Goal: Task Accomplishment & Management: Manage account settings

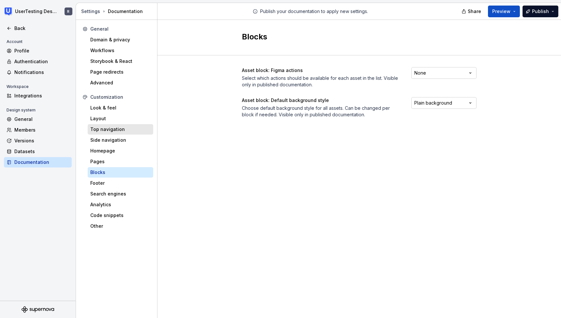
click at [118, 129] on div "Top navigation" at bounding box center [120, 129] width 60 height 7
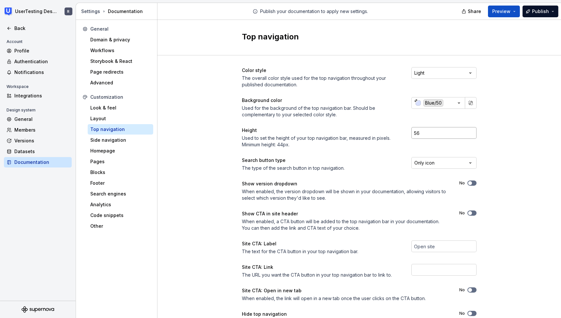
click at [421, 136] on input "56" at bounding box center [443, 133] width 65 height 12
type input "5"
type input "44"
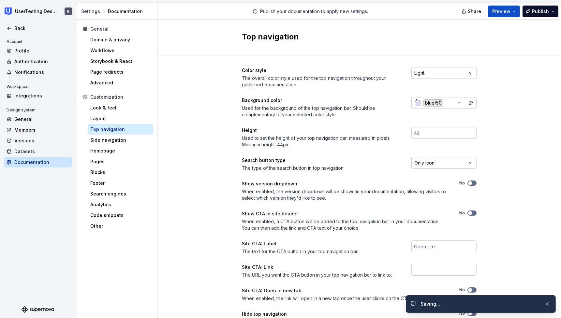
click at [488, 146] on div "Color style The overall color style used for the top navigation throughout your…" at bounding box center [359, 205] width 404 height 301
click at [509, 14] on span "Preview" at bounding box center [501, 11] width 18 height 7
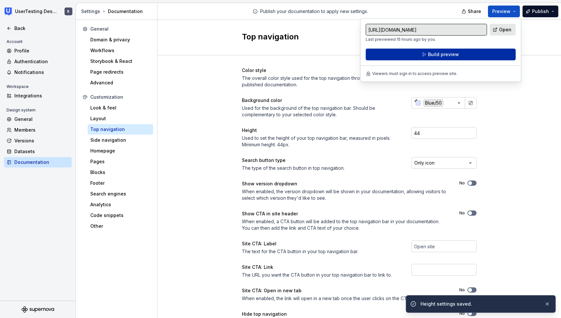
click at [494, 55] on button "Build preview" at bounding box center [441, 55] width 150 height 12
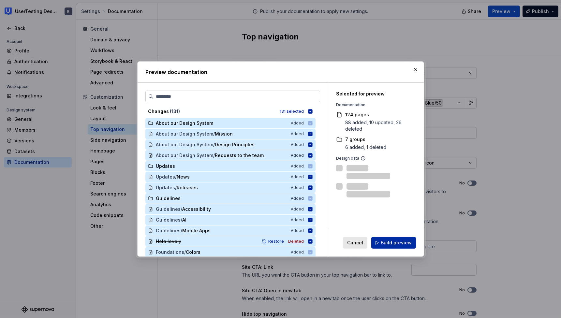
click at [401, 241] on span "Build preview" at bounding box center [396, 243] width 31 height 7
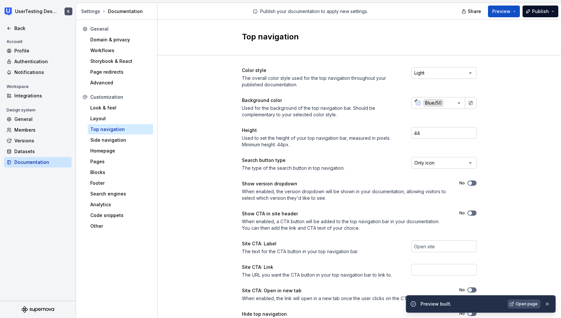
click at [530, 305] on span "Open page" at bounding box center [527, 304] width 22 height 5
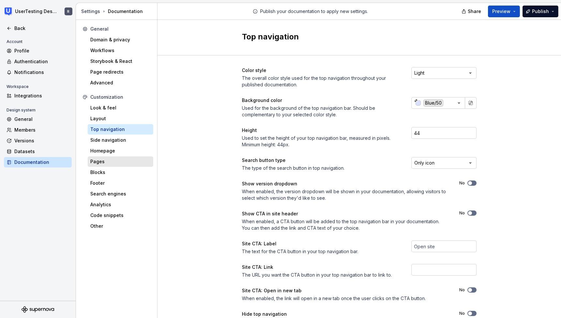
click at [111, 163] on div "Pages" at bounding box center [120, 161] width 60 height 7
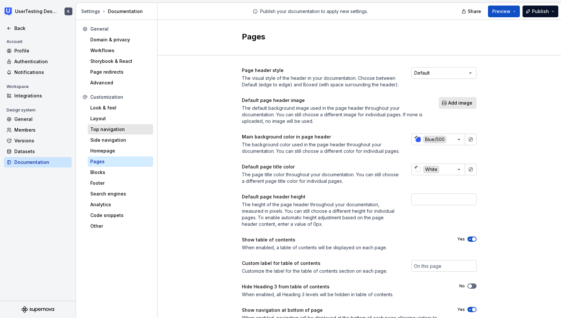
click at [112, 132] on div "Top navigation" at bounding box center [120, 129] width 60 height 7
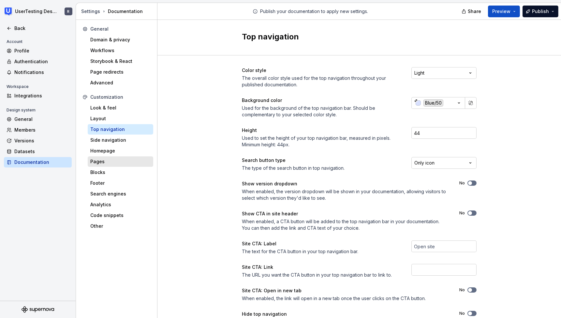
click at [119, 163] on div "Pages" at bounding box center [120, 161] width 60 height 7
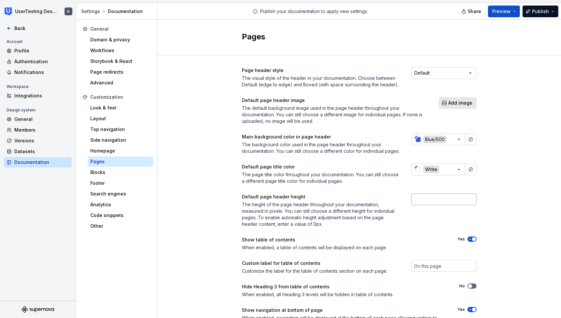
click at [442, 205] on input "number" at bounding box center [443, 200] width 65 height 12
type input "0"
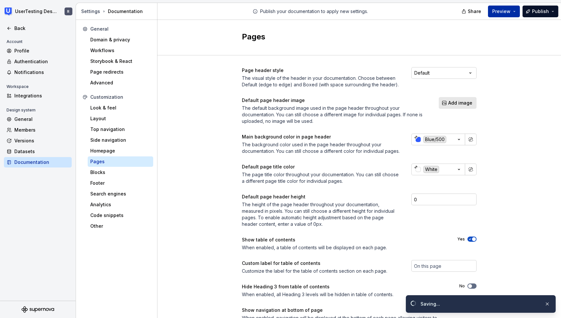
click at [516, 8] on button "Preview" at bounding box center [504, 12] width 32 height 12
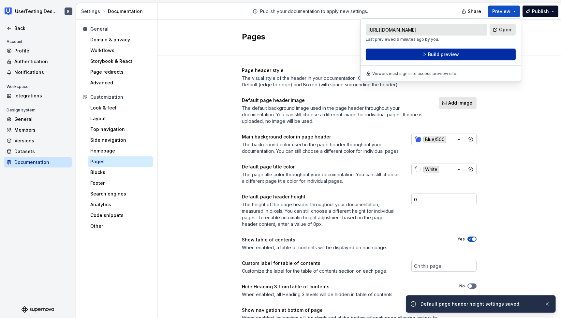
click at [468, 56] on button "Build preview" at bounding box center [441, 55] width 150 height 12
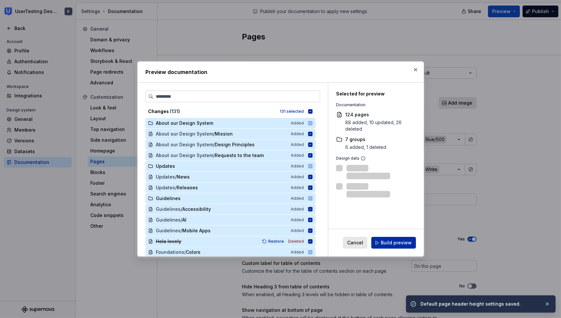
click at [406, 244] on span "Build preview" at bounding box center [396, 243] width 31 height 7
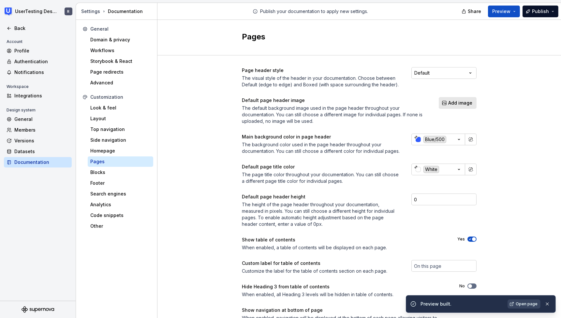
drag, startPoint x: 455, startPoint y: 306, endPoint x: 458, endPoint y: 306, distance: 3.6
click at [521, 303] on span "Open page" at bounding box center [527, 304] width 22 height 5
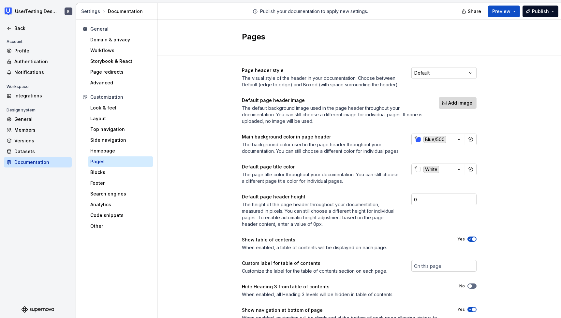
click at [450, 107] on button "Add image" at bounding box center [458, 103] width 38 height 12
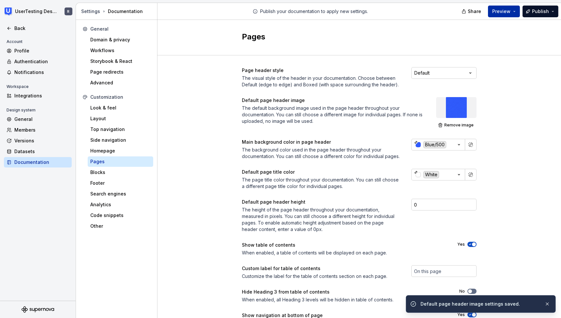
click at [507, 12] on span "Preview" at bounding box center [501, 11] width 18 height 7
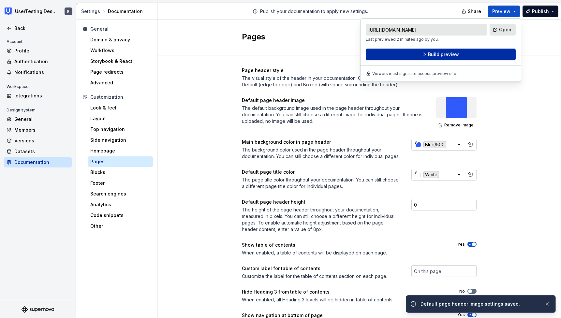
click at [462, 54] on button "Build preview" at bounding box center [441, 55] width 150 height 12
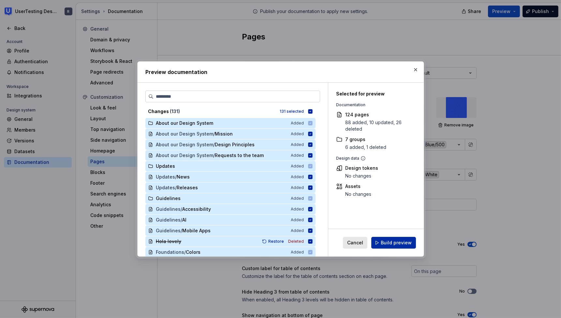
click at [398, 242] on span "Build preview" at bounding box center [396, 243] width 31 height 7
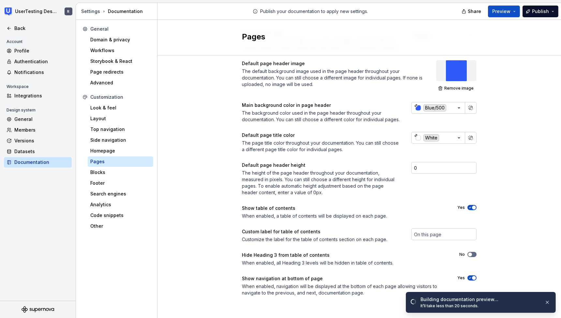
scroll to position [43, 0]
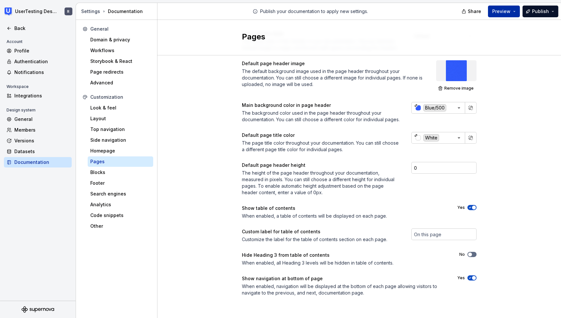
click at [500, 17] on button "Preview" at bounding box center [504, 12] width 32 height 12
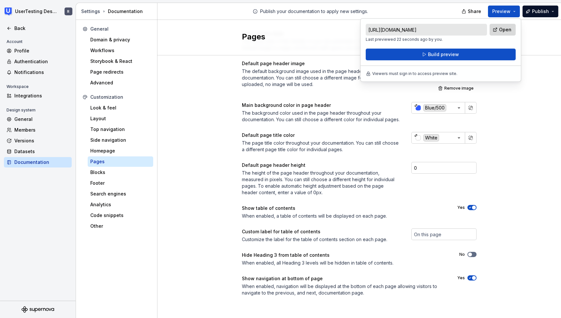
click at [503, 29] on span "Open" at bounding box center [505, 29] width 12 height 7
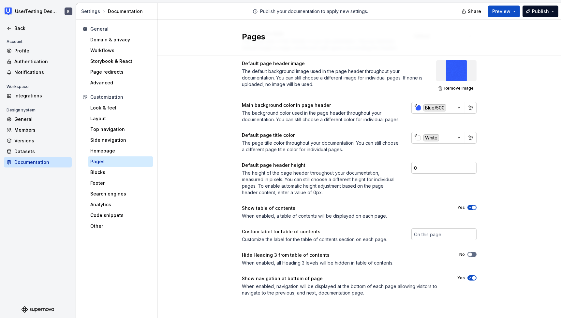
drag, startPoint x: 409, startPoint y: 198, endPoint x: 411, endPoint y: 189, distance: 8.8
click at [409, 198] on div "Page header style The visual style of the header in your documentation. Choose …" at bounding box center [359, 163] width 235 height 266
click at [452, 86] on span "Remove image" at bounding box center [458, 88] width 29 height 5
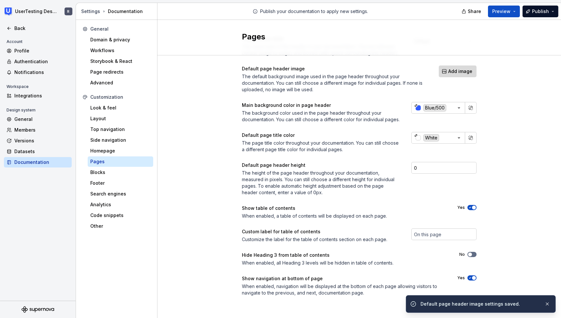
scroll to position [38, 0]
click at [453, 68] on span "Add image" at bounding box center [460, 71] width 24 height 7
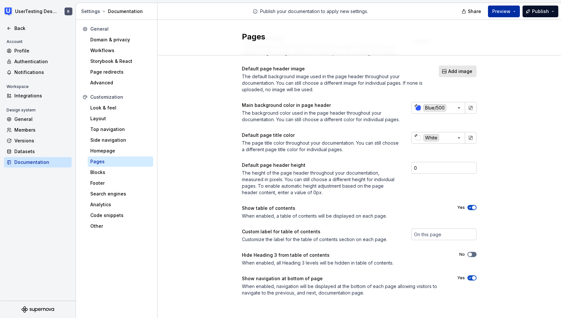
click at [508, 15] on button "Preview" at bounding box center [504, 12] width 32 height 12
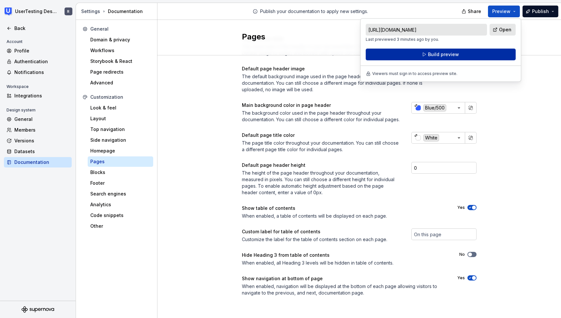
click at [491, 56] on button "Build preview" at bounding box center [441, 55] width 150 height 12
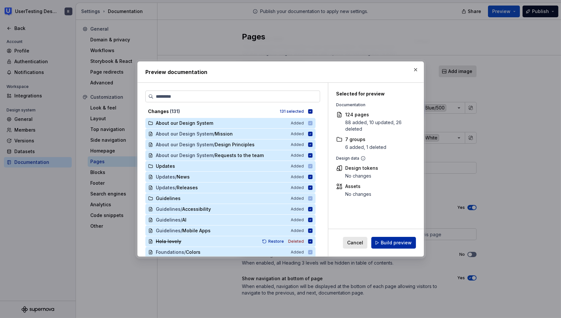
click at [389, 240] on span "Build preview" at bounding box center [396, 243] width 31 height 7
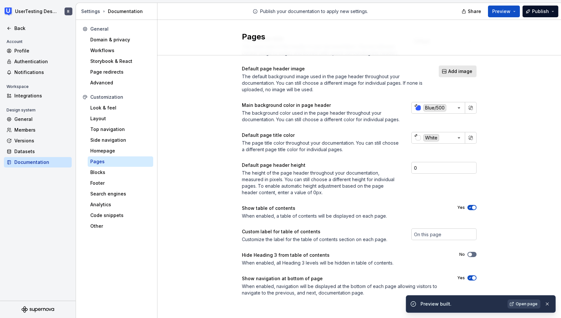
click at [532, 304] on span "Open page" at bounding box center [527, 304] width 22 height 5
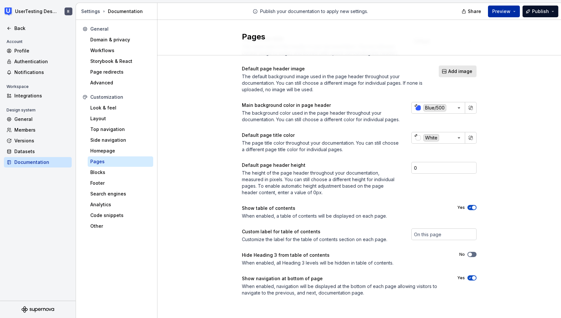
click at [499, 7] on button "Preview" at bounding box center [504, 12] width 32 height 12
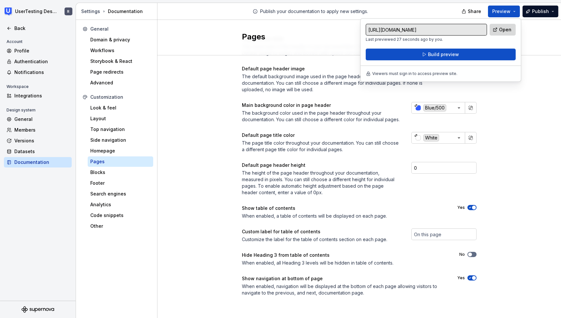
click at [503, 29] on span "Open" at bounding box center [505, 29] width 12 height 7
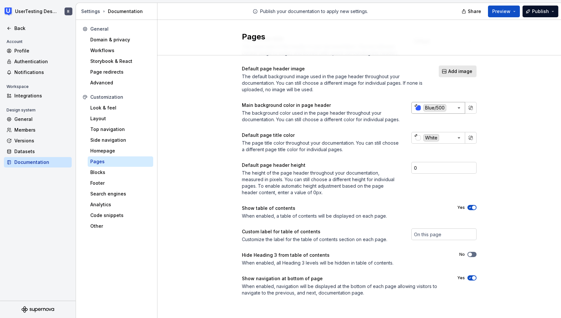
drag, startPoint x: 480, startPoint y: 116, endPoint x: 458, endPoint y: 103, distance: 26.0
click at [481, 116] on div "Page header style The visual style of the header in your documentation. Choose …" at bounding box center [359, 172] width 404 height 297
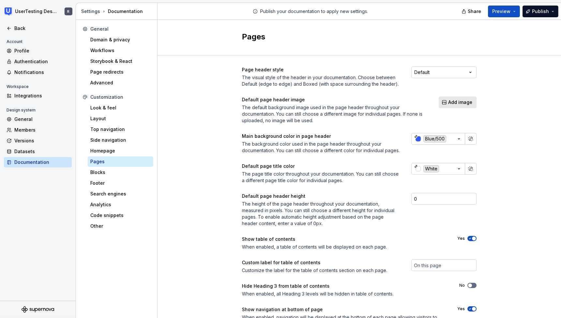
scroll to position [0, 0]
click at [460, 108] on button "Add image" at bounding box center [458, 103] width 38 height 12
click at [463, 103] on span "Add image" at bounding box center [460, 103] width 24 height 7
click at [459, 107] on button "Add image" at bounding box center [458, 103] width 38 height 12
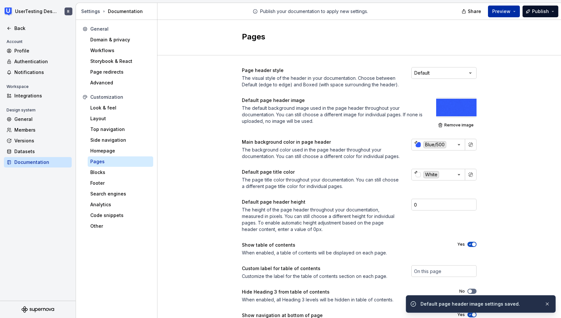
click at [503, 11] on span "Preview" at bounding box center [501, 11] width 18 height 7
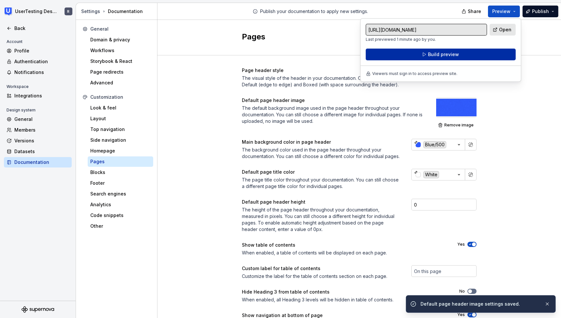
click at [462, 59] on button "Build preview" at bounding box center [441, 55] width 150 height 12
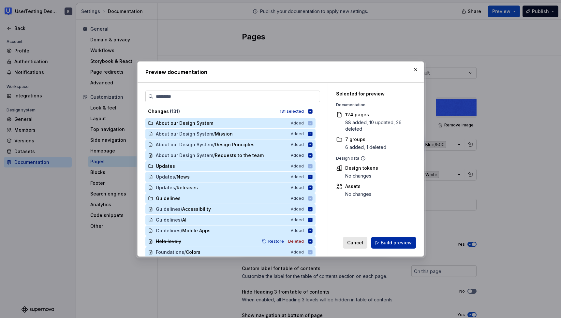
click at [394, 245] on span "Build preview" at bounding box center [396, 243] width 31 height 7
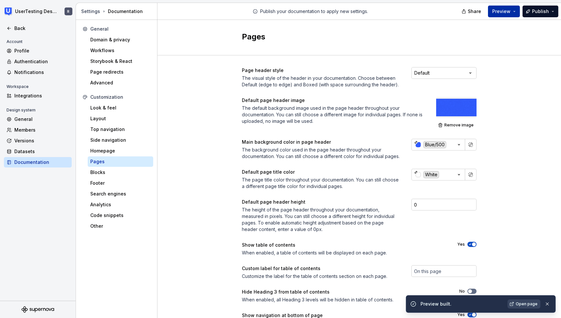
click at [500, 12] on span "Preview" at bounding box center [501, 11] width 18 height 7
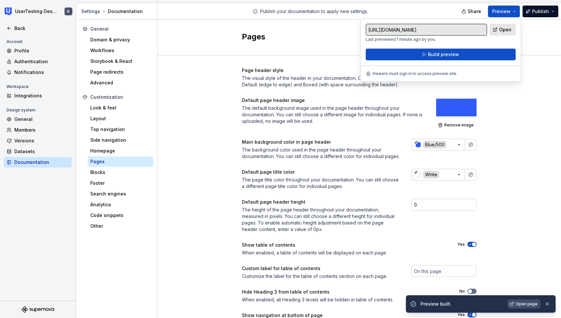
click at [521, 304] on span "Open page" at bounding box center [527, 304] width 22 height 5
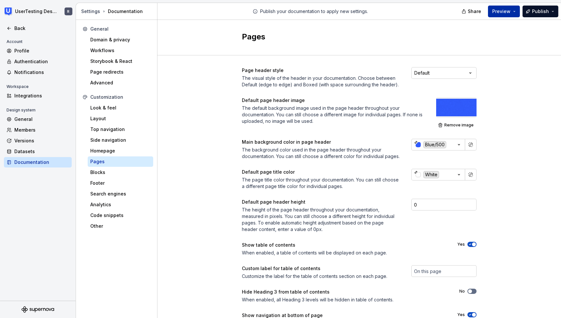
click at [496, 11] on span "Preview" at bounding box center [501, 11] width 18 height 7
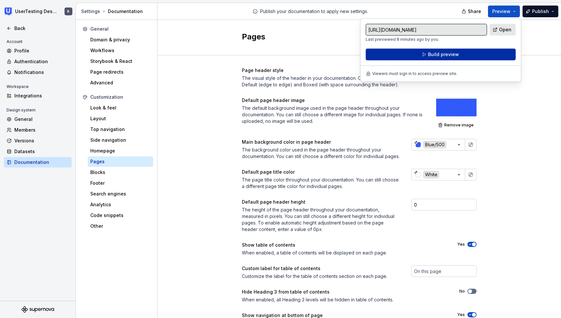
click at [421, 53] on button "Build preview" at bounding box center [441, 55] width 150 height 12
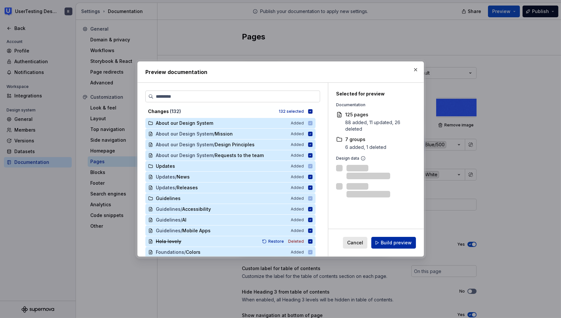
click at [394, 244] on span "Build preview" at bounding box center [396, 243] width 31 height 7
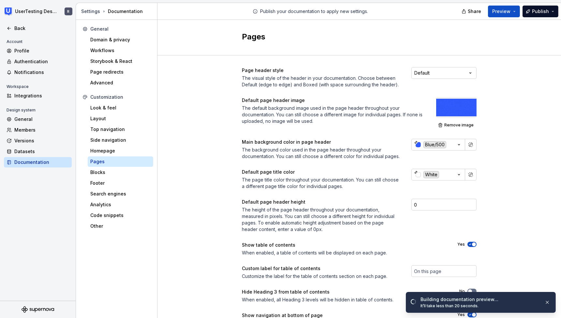
click at [523, 306] on div "It’ll take less than 20 seconds." at bounding box center [480, 305] width 119 height 5
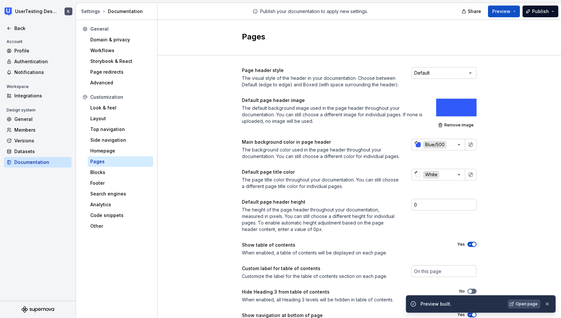
click at [529, 304] on span "Open page" at bounding box center [527, 304] width 22 height 5
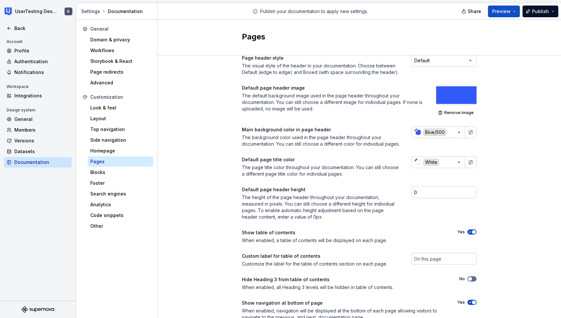
scroll to position [24, 0]
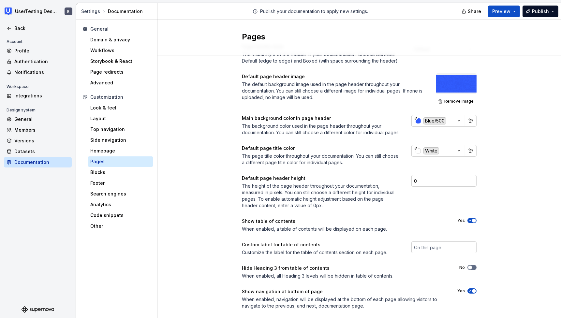
click at [472, 223] on span "button" at bounding box center [474, 221] width 4 height 4
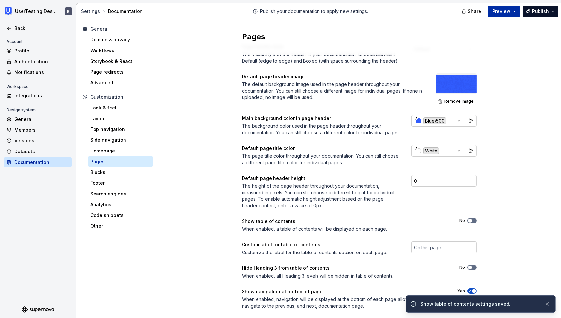
click at [510, 12] on span "Preview" at bounding box center [501, 11] width 18 height 7
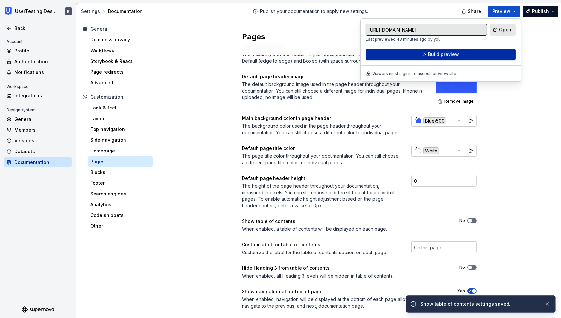
click at [454, 57] on span "Build preview" at bounding box center [443, 54] width 31 height 7
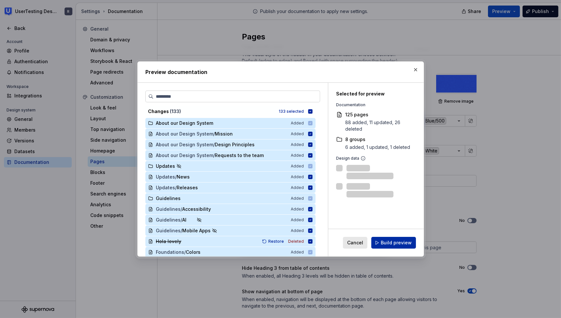
click at [406, 244] on span "Build preview" at bounding box center [396, 243] width 31 height 7
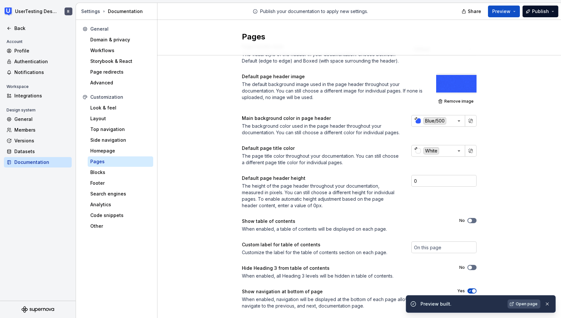
click at [515, 305] on link "Open page" at bounding box center [524, 304] width 33 height 9
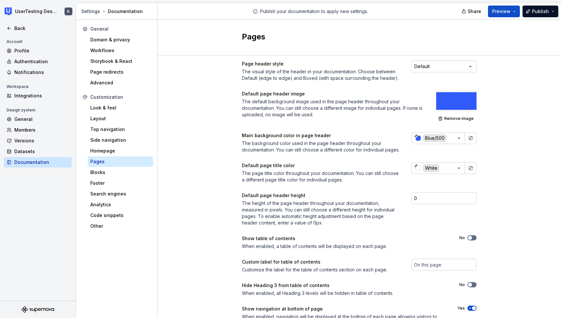
scroll to position [0, 0]
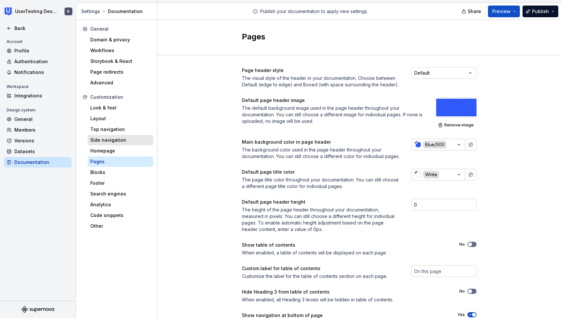
click at [119, 142] on div "Side navigation" at bounding box center [120, 140] width 60 height 7
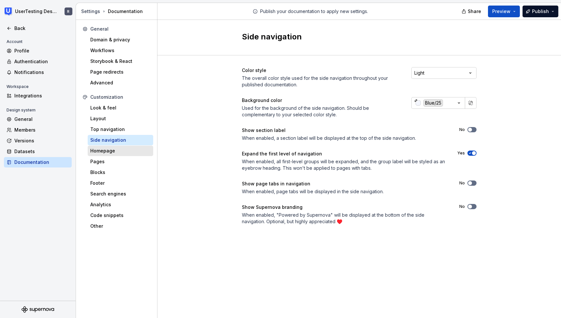
click at [115, 151] on div "Homepage" at bounding box center [120, 151] width 60 height 7
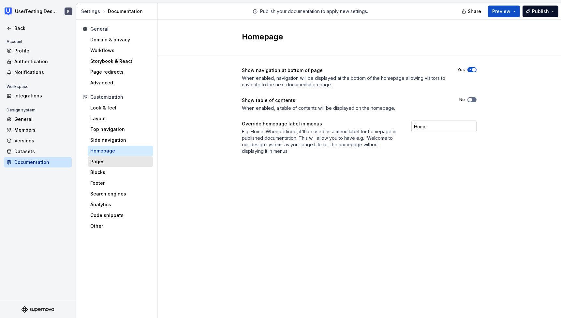
click at [101, 161] on div "Pages" at bounding box center [120, 161] width 60 height 7
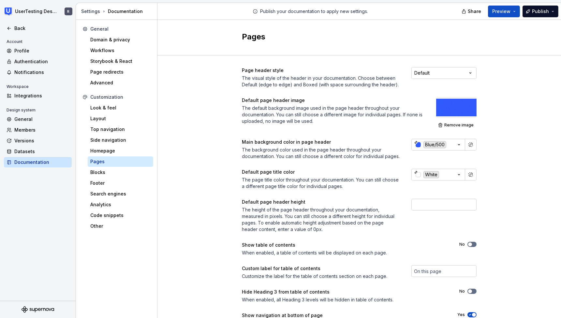
scroll to position [43, 0]
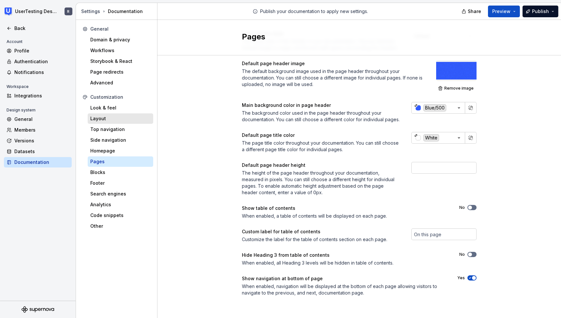
click at [111, 120] on div "Layout" at bounding box center [120, 118] width 60 height 7
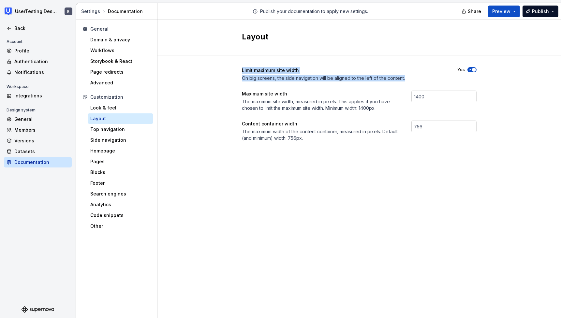
drag, startPoint x: 258, startPoint y: 71, endPoint x: 376, endPoint y: 83, distance: 118.3
click at [376, 83] on div "Limit maximum site width On big screens, the side navigation will be aligned to…" at bounding box center [359, 104] width 235 height 74
click at [497, 95] on div "Limit maximum site width On big screens, the side navigation will be aligned to…" at bounding box center [359, 110] width 404 height 111
click at [474, 68] on span "button" at bounding box center [474, 70] width 4 height 4
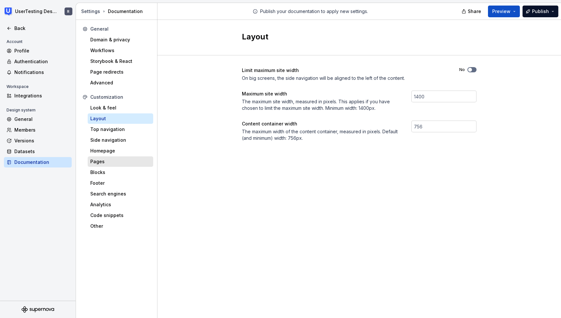
click at [105, 159] on div "Pages" at bounding box center [120, 161] width 60 height 7
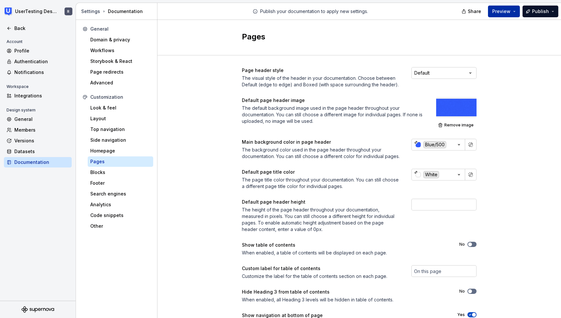
click at [507, 13] on span "Preview" at bounding box center [501, 11] width 18 height 7
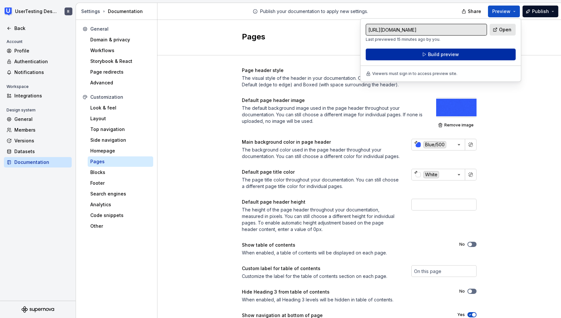
click at [448, 56] on span "Build preview" at bounding box center [443, 54] width 31 height 7
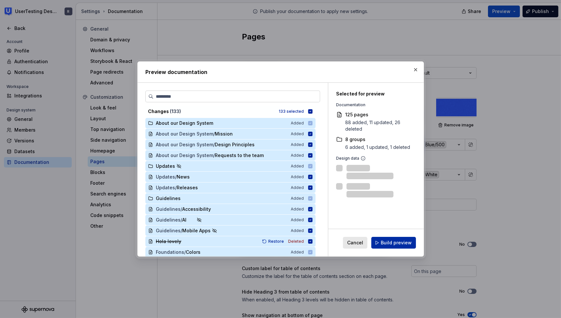
click at [395, 243] on span "Build preview" at bounding box center [396, 243] width 31 height 7
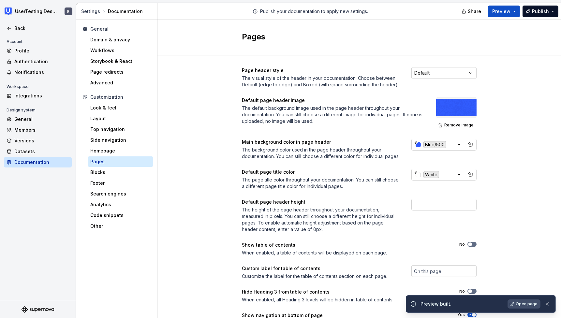
click at [521, 305] on span "Open page" at bounding box center [527, 304] width 22 height 5
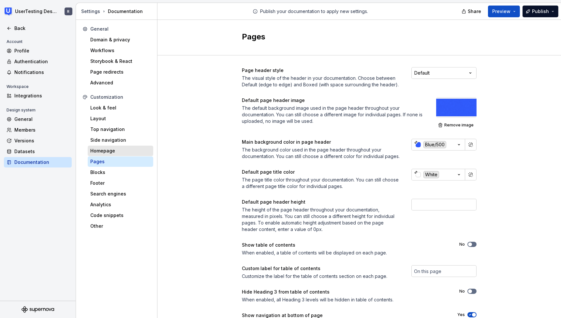
click at [117, 152] on div "Homepage" at bounding box center [120, 151] width 60 height 7
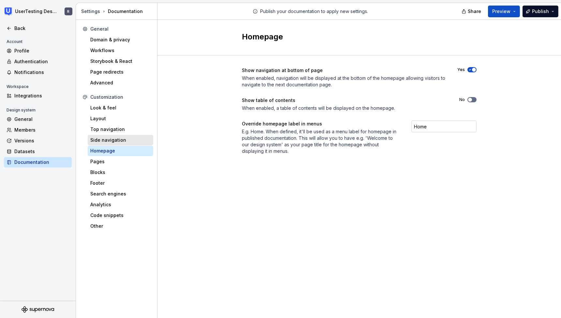
click at [114, 140] on div "Side navigation" at bounding box center [120, 140] width 60 height 7
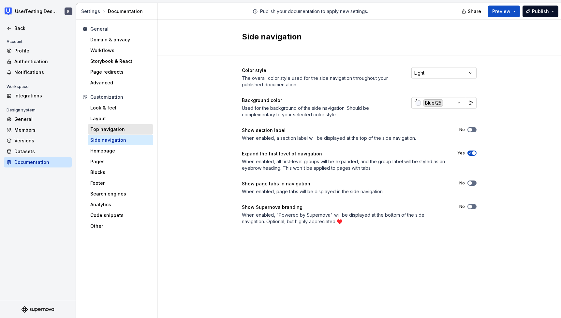
click at [118, 125] on div "Top navigation" at bounding box center [121, 129] width 66 height 10
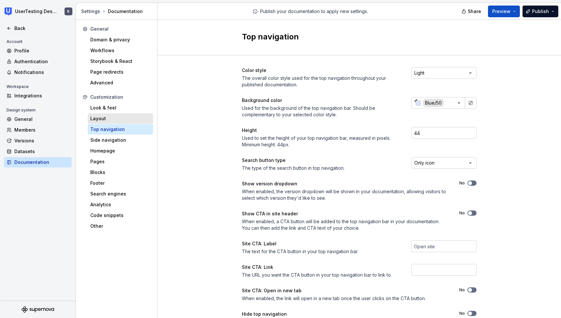
click at [115, 121] on div "Layout" at bounding box center [120, 118] width 60 height 7
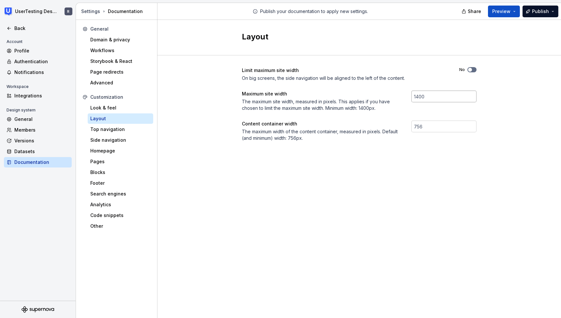
click at [422, 95] on input "number" at bounding box center [443, 97] width 65 height 12
click at [420, 121] on input "number" at bounding box center [443, 127] width 65 height 12
click at [447, 151] on div "Limit maximum site width On big screens, the side navigation will be aligned to…" at bounding box center [359, 110] width 235 height 111
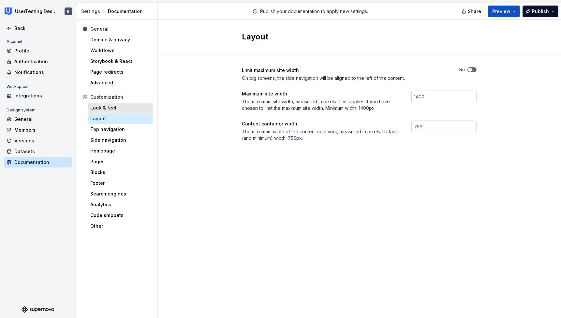
click at [120, 108] on div "Look & feel" at bounding box center [120, 108] width 60 height 7
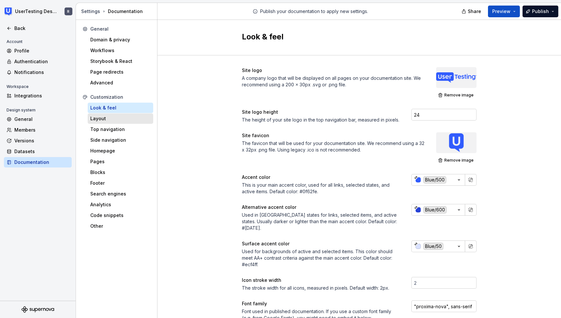
click at [106, 120] on div "Layout" at bounding box center [120, 118] width 60 height 7
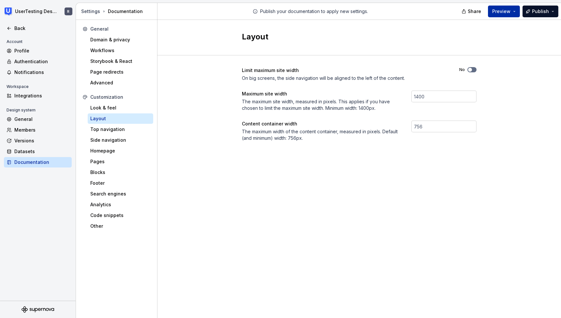
click at [506, 11] on span "Preview" at bounding box center [501, 11] width 18 height 7
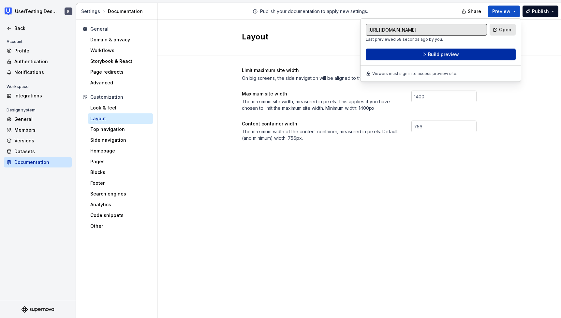
click at [434, 52] on span "Build preview" at bounding box center [443, 54] width 31 height 7
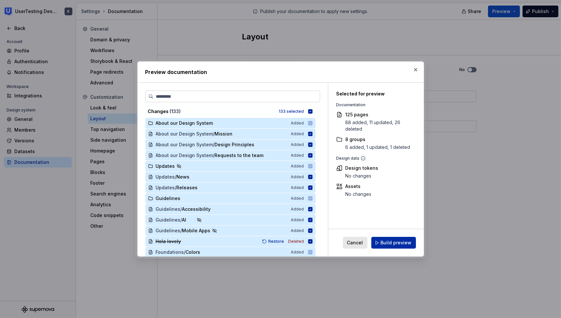
click at [397, 243] on span "Build preview" at bounding box center [396, 243] width 31 height 7
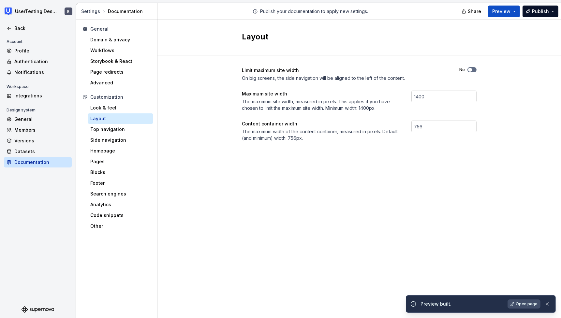
click at [531, 303] on span "Open page" at bounding box center [527, 304] width 22 height 5
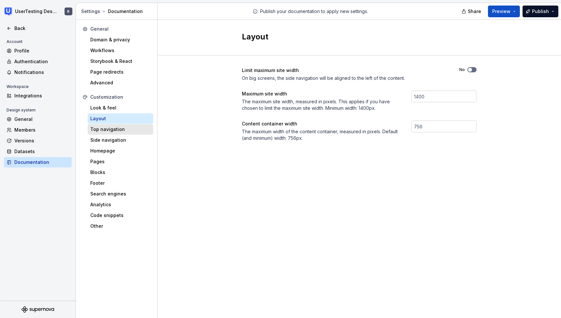
click at [105, 133] on div "Top navigation" at bounding box center [121, 129] width 66 height 10
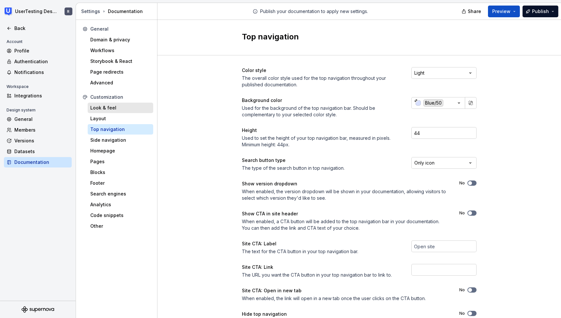
click at [107, 105] on div "Look & feel" at bounding box center [120, 108] width 60 height 7
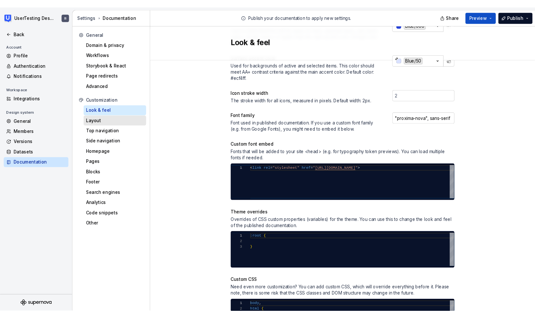
scroll to position [191, 0]
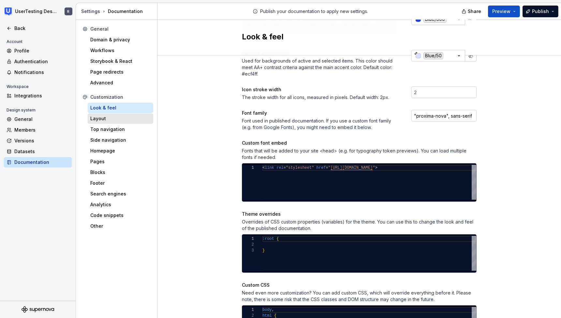
click at [121, 116] on div "Layout" at bounding box center [120, 118] width 60 height 7
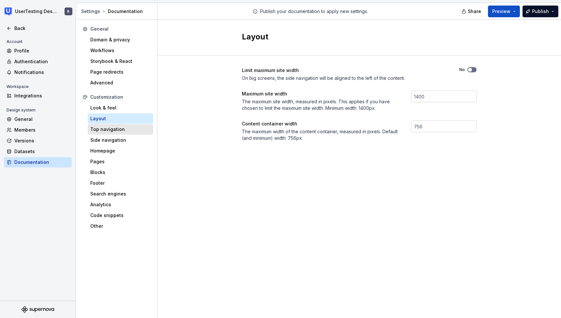
click at [107, 131] on div "Top navigation" at bounding box center [120, 129] width 60 height 7
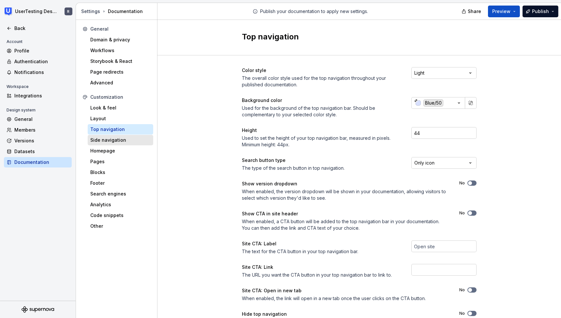
click at [125, 139] on div "Side navigation" at bounding box center [120, 140] width 60 height 7
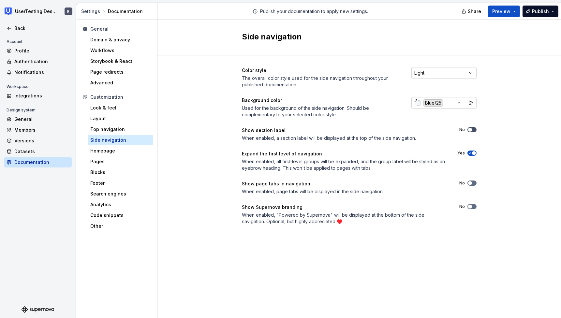
click at [469, 129] on span "button" at bounding box center [470, 130] width 4 height 4
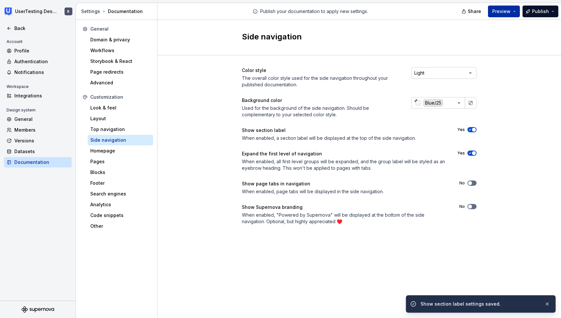
click at [501, 14] on span "Preview" at bounding box center [501, 11] width 18 height 7
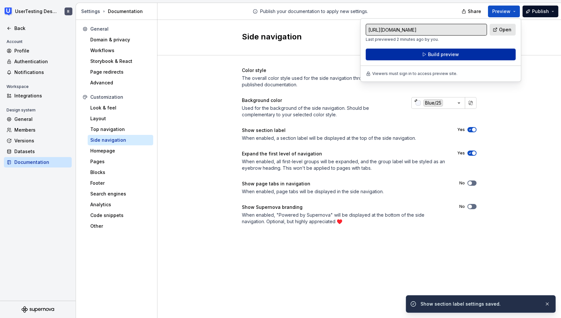
click at [463, 55] on button "Build preview" at bounding box center [441, 55] width 150 height 12
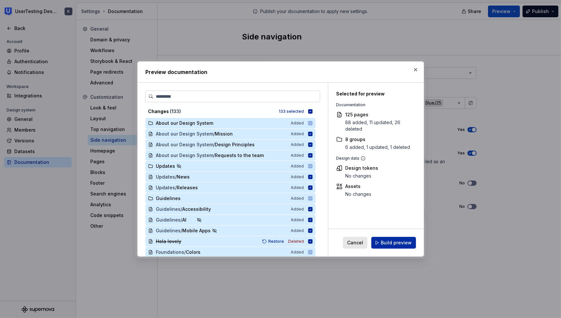
click at [406, 248] on button "Build preview" at bounding box center [393, 243] width 45 height 12
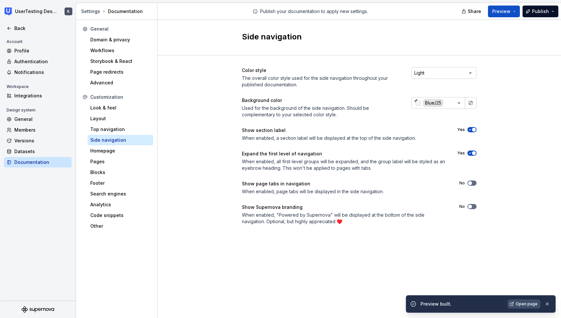
click at [515, 305] on link "Open page" at bounding box center [524, 304] width 33 height 9
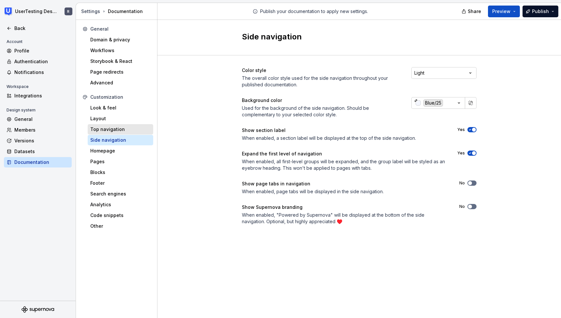
click at [117, 130] on div "Top navigation" at bounding box center [120, 129] width 60 height 7
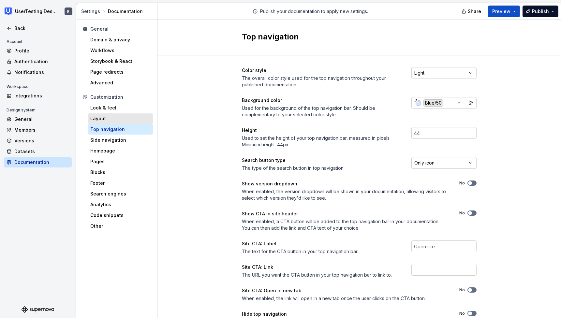
click at [107, 118] on div "Layout" at bounding box center [120, 118] width 60 height 7
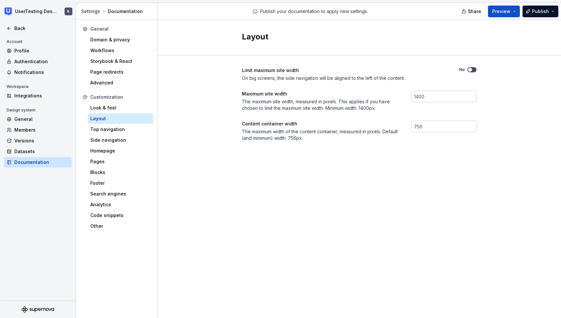
click at [469, 70] on span "button" at bounding box center [470, 70] width 4 height 4
click at [419, 93] on input "number" at bounding box center [443, 97] width 65 height 12
type input "2800"
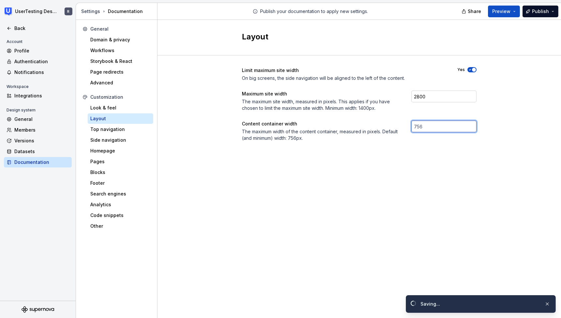
click at [437, 125] on input "number" at bounding box center [443, 127] width 65 height 12
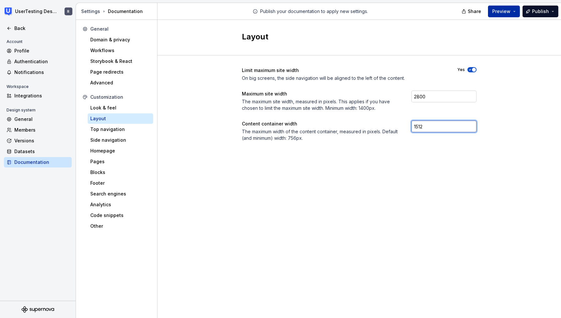
type input "1512"
click at [504, 10] on span "Preview" at bounding box center [501, 11] width 18 height 7
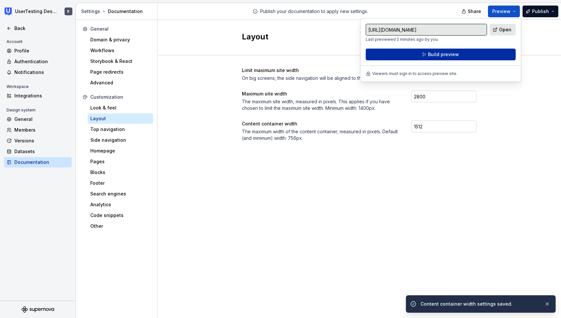
click at [449, 53] on span "Build preview" at bounding box center [443, 54] width 31 height 7
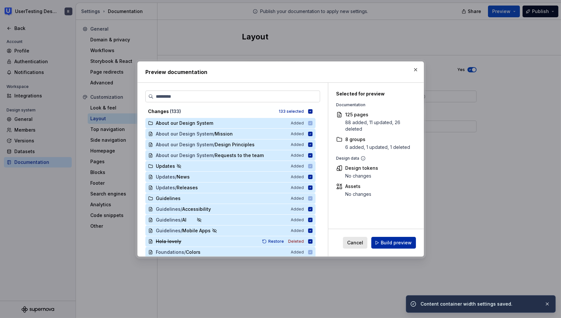
click at [400, 243] on span "Build preview" at bounding box center [396, 243] width 31 height 7
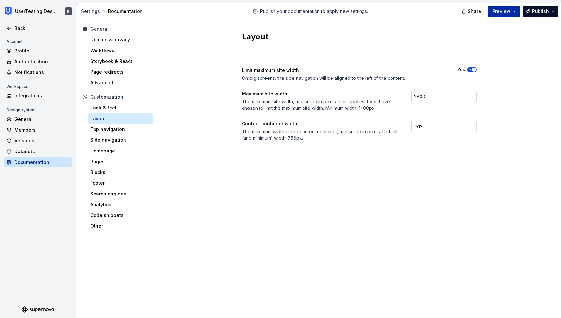
click at [500, 12] on span "Preview" at bounding box center [501, 11] width 18 height 7
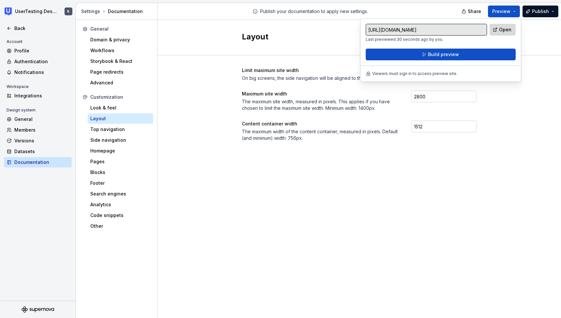
click at [501, 31] on span "Open" at bounding box center [505, 29] width 12 height 7
click at [320, 212] on div "Layout Limit maximum site width On big screens, the side navigation will be ali…" at bounding box center [359, 169] width 404 height 298
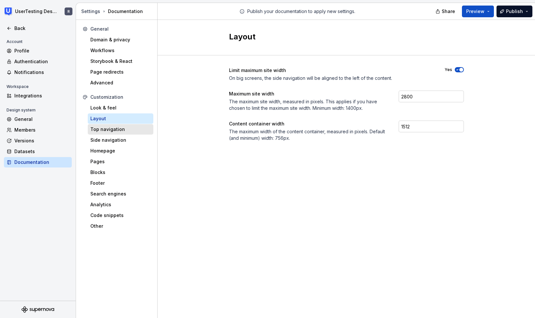
click at [110, 133] on div "Top navigation" at bounding box center [121, 129] width 66 height 10
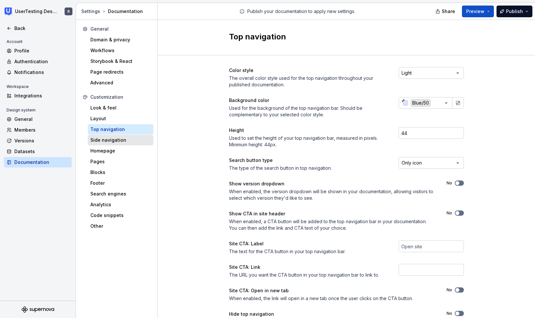
click at [109, 143] on div "Side navigation" at bounding box center [120, 140] width 60 height 7
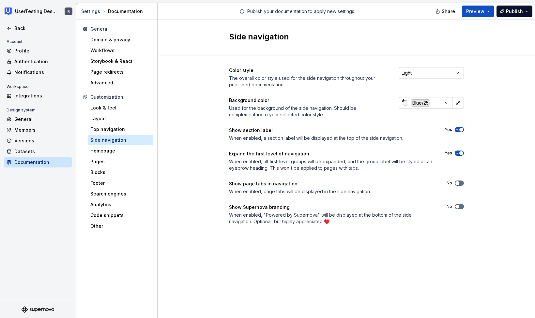
click at [459, 128] on span "button" at bounding box center [461, 130] width 4 height 4
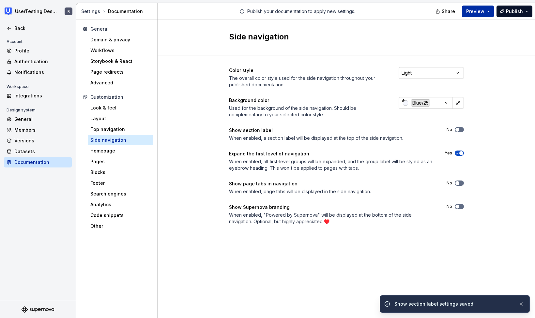
click at [484, 13] on span "Preview" at bounding box center [475, 11] width 18 height 7
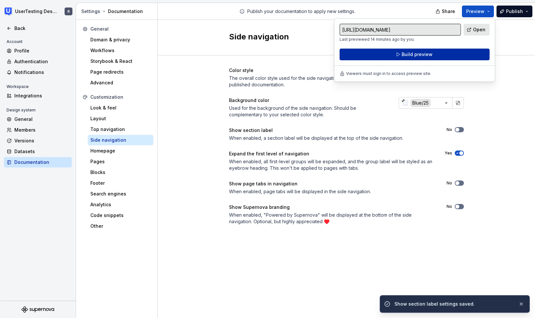
click at [410, 56] on span "Build preview" at bounding box center [416, 54] width 31 height 7
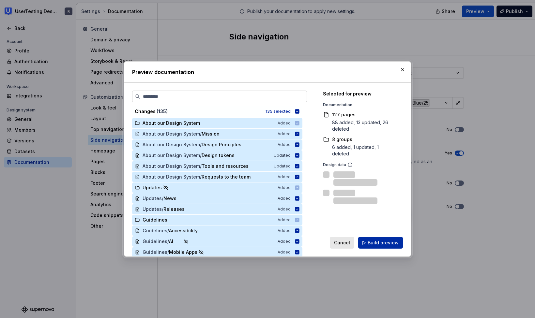
click at [397, 244] on span "Build preview" at bounding box center [382, 243] width 31 height 7
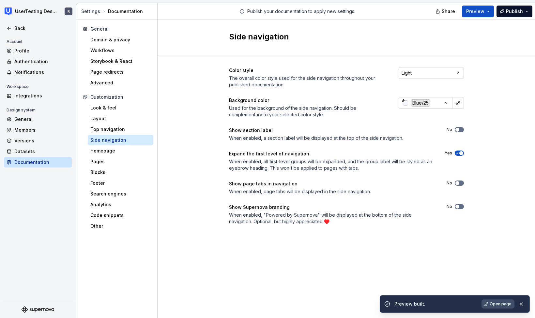
click at [498, 307] on link "Open page" at bounding box center [497, 304] width 33 height 9
